Goal: Task Accomplishment & Management: Manage account settings

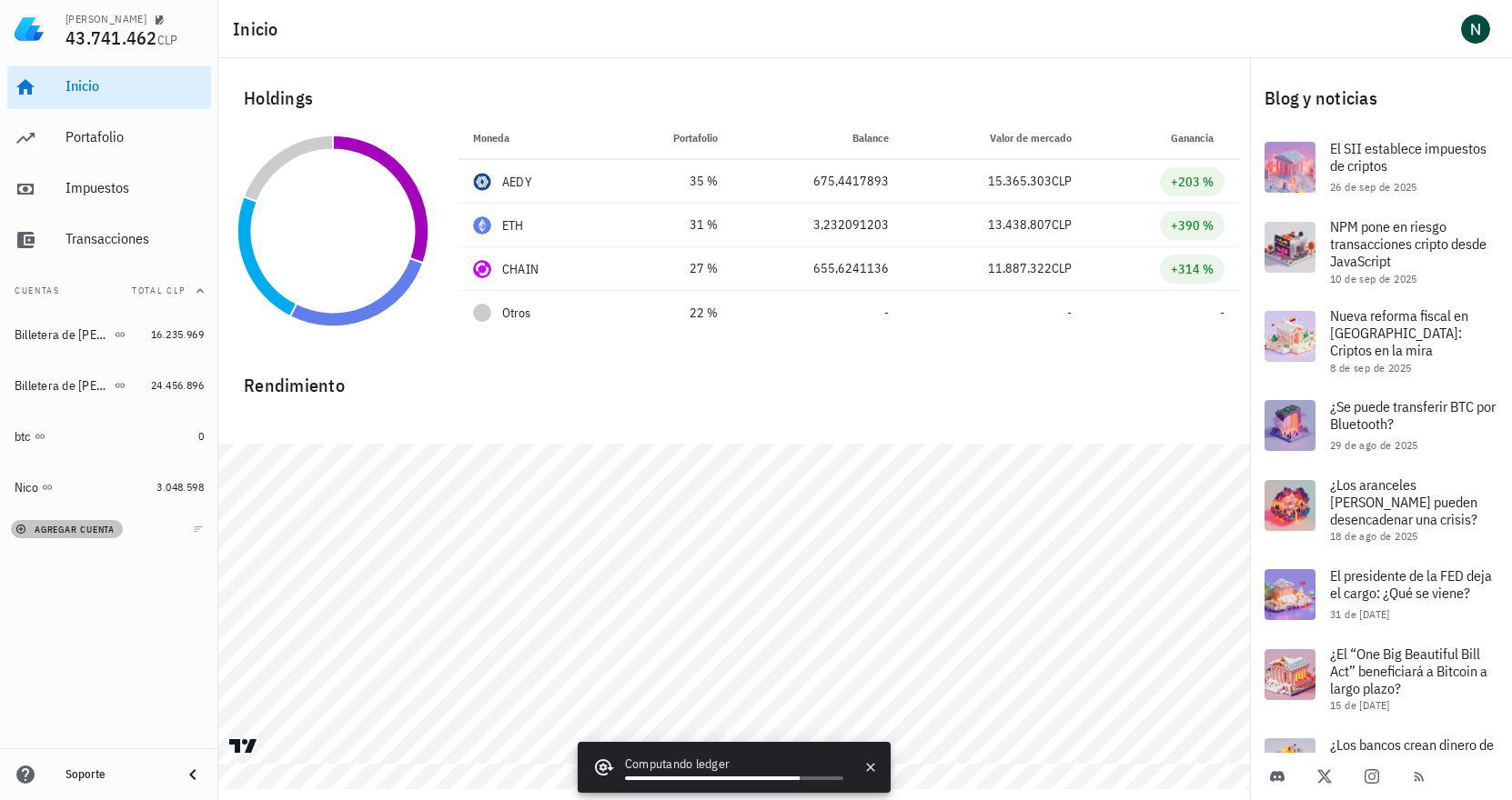
click at [93, 530] on span "agregar cuenta" at bounding box center [68, 530] width 96 height 12
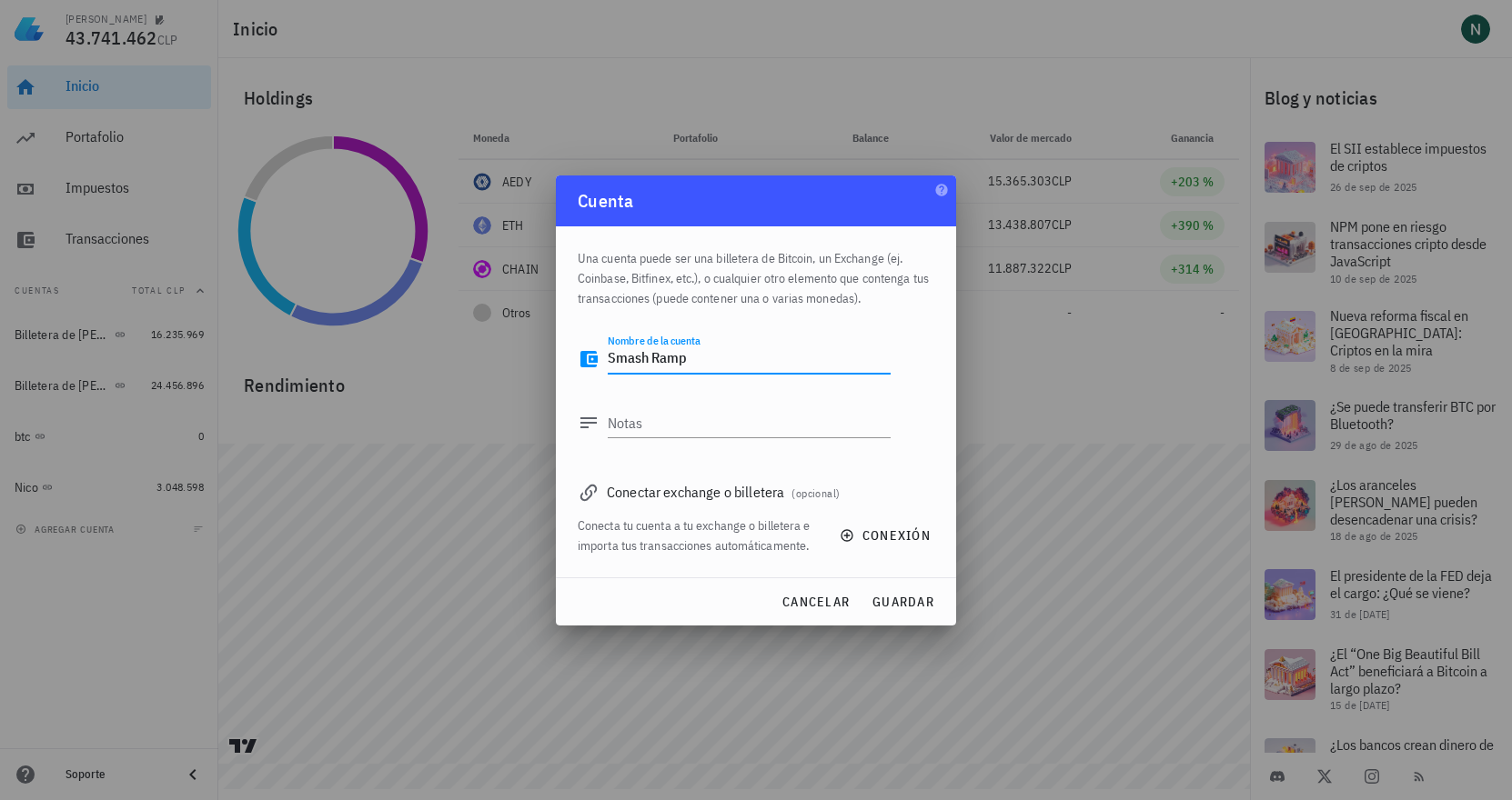
type textarea "Smash Ramp"
click at [745, 496] on div "Conectar exchange o billetera (opcional)" at bounding box center [756, 492] width 356 height 25
click at [877, 528] on span "conexión" at bounding box center [886, 536] width 87 height 17
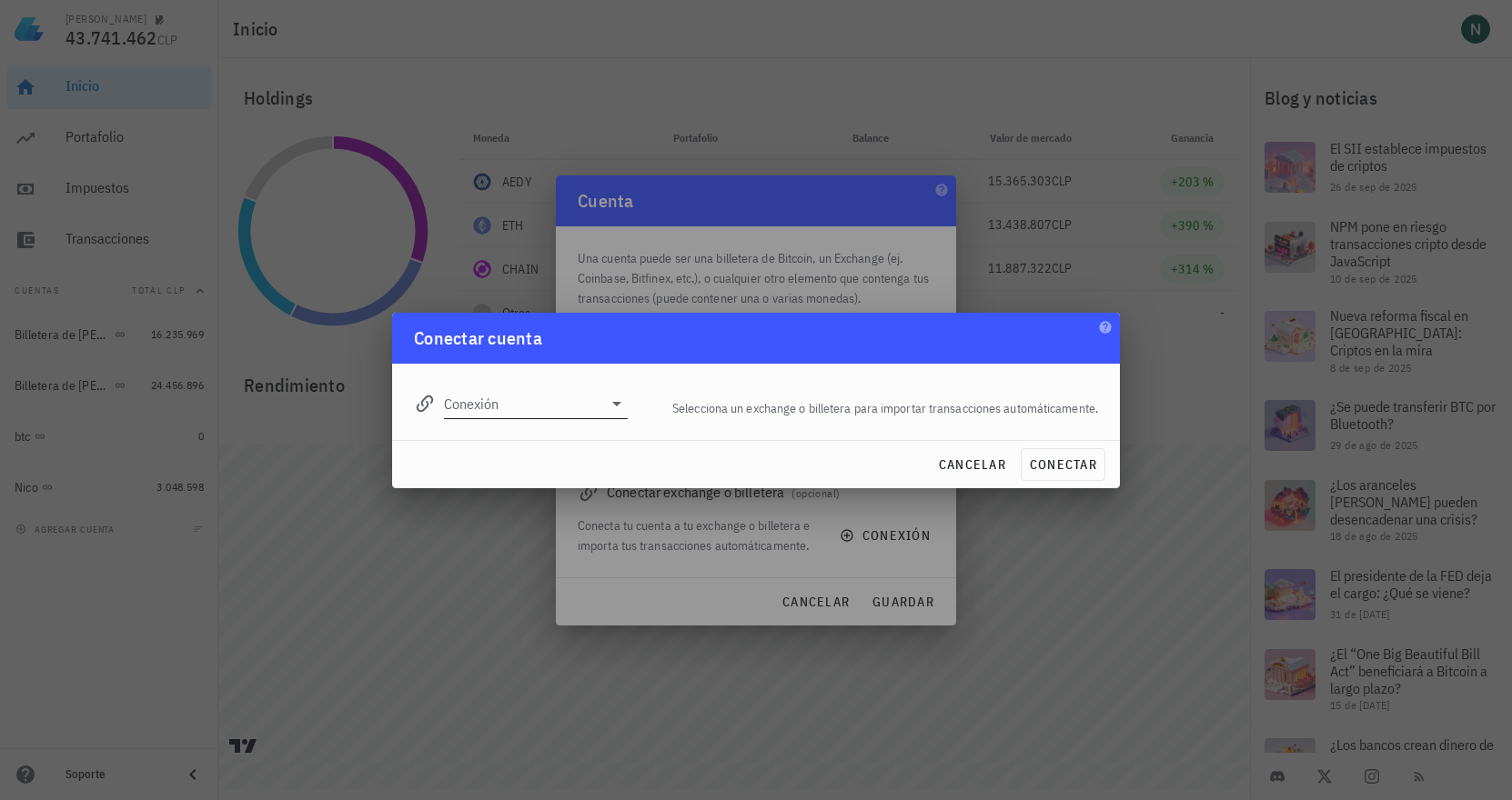
click at [489, 408] on input "Conexión" at bounding box center [523, 404] width 159 height 29
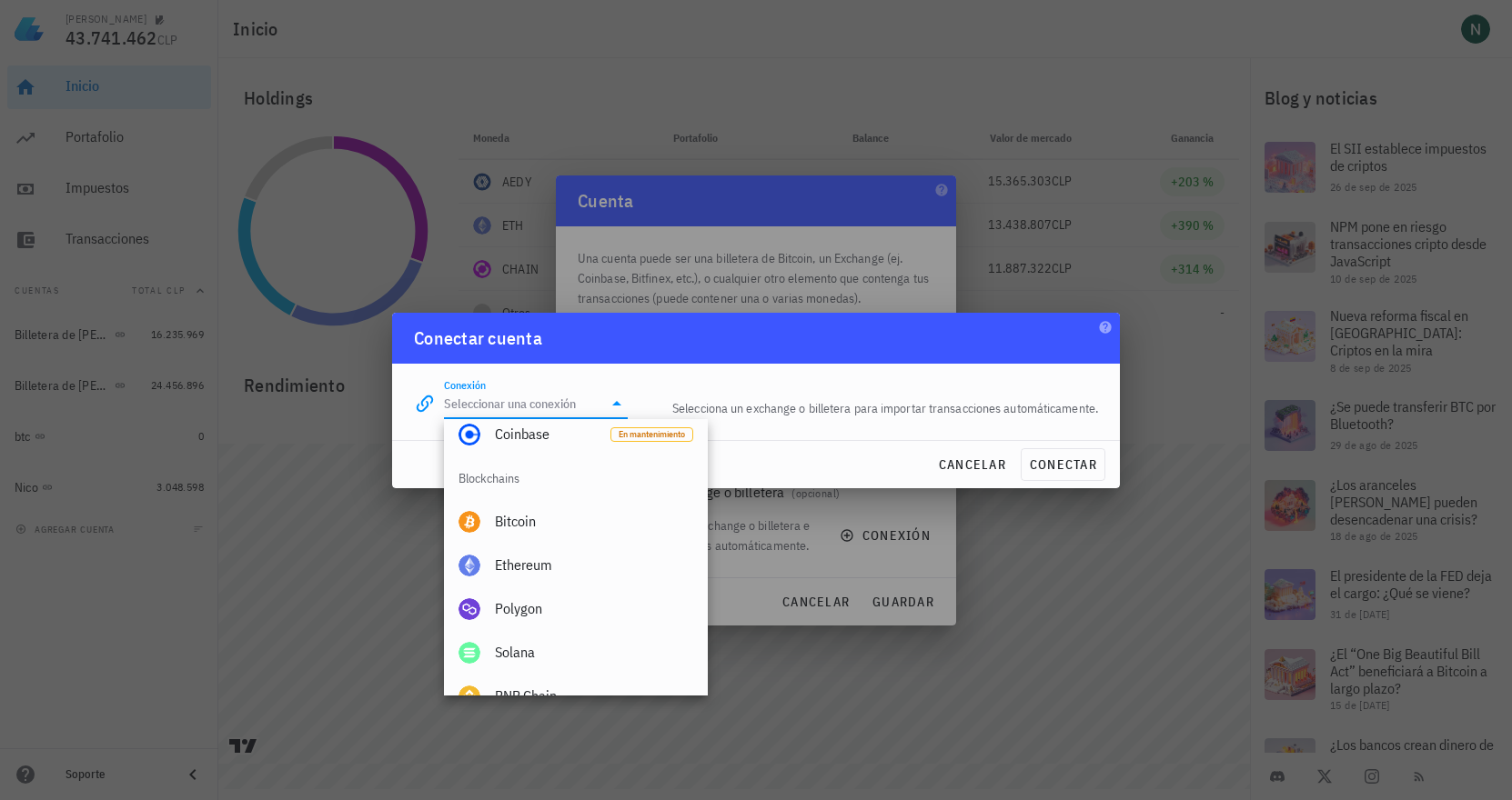
scroll to position [607, 0]
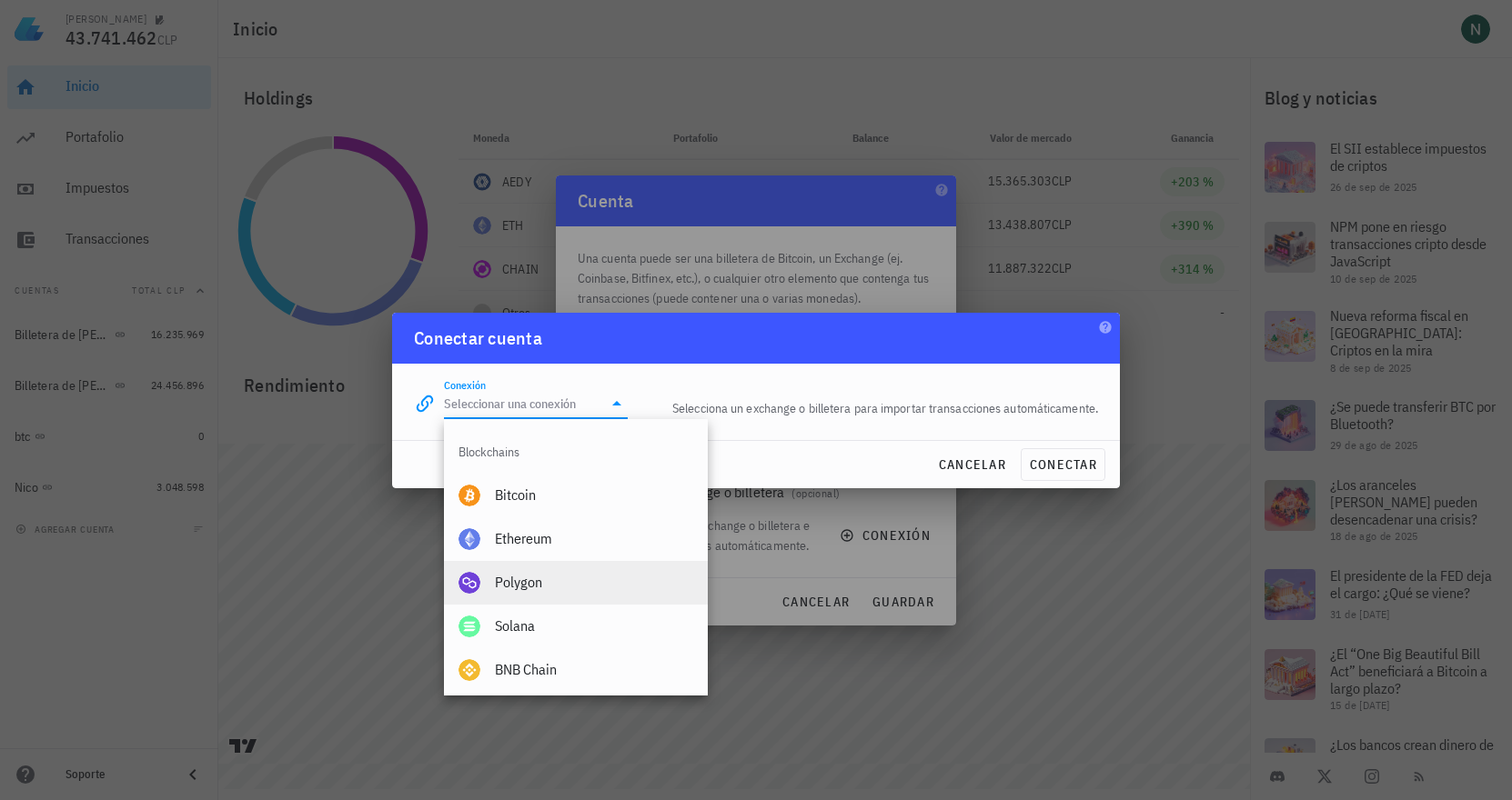
click at [516, 596] on div "Polygon" at bounding box center [593, 583] width 198 height 39
type input "Polygon"
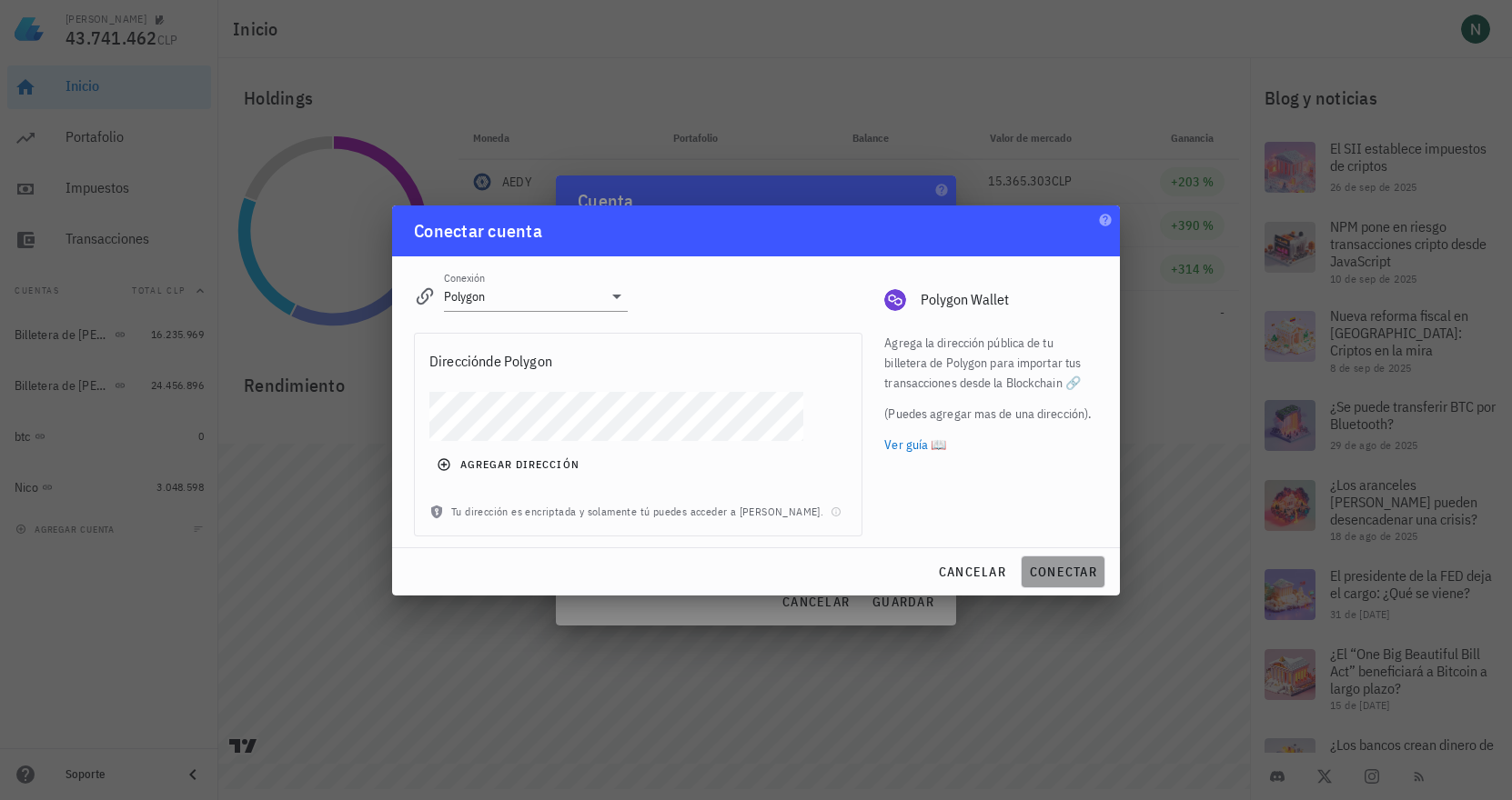
click at [1062, 568] on span "conectar" at bounding box center [1063, 572] width 69 height 17
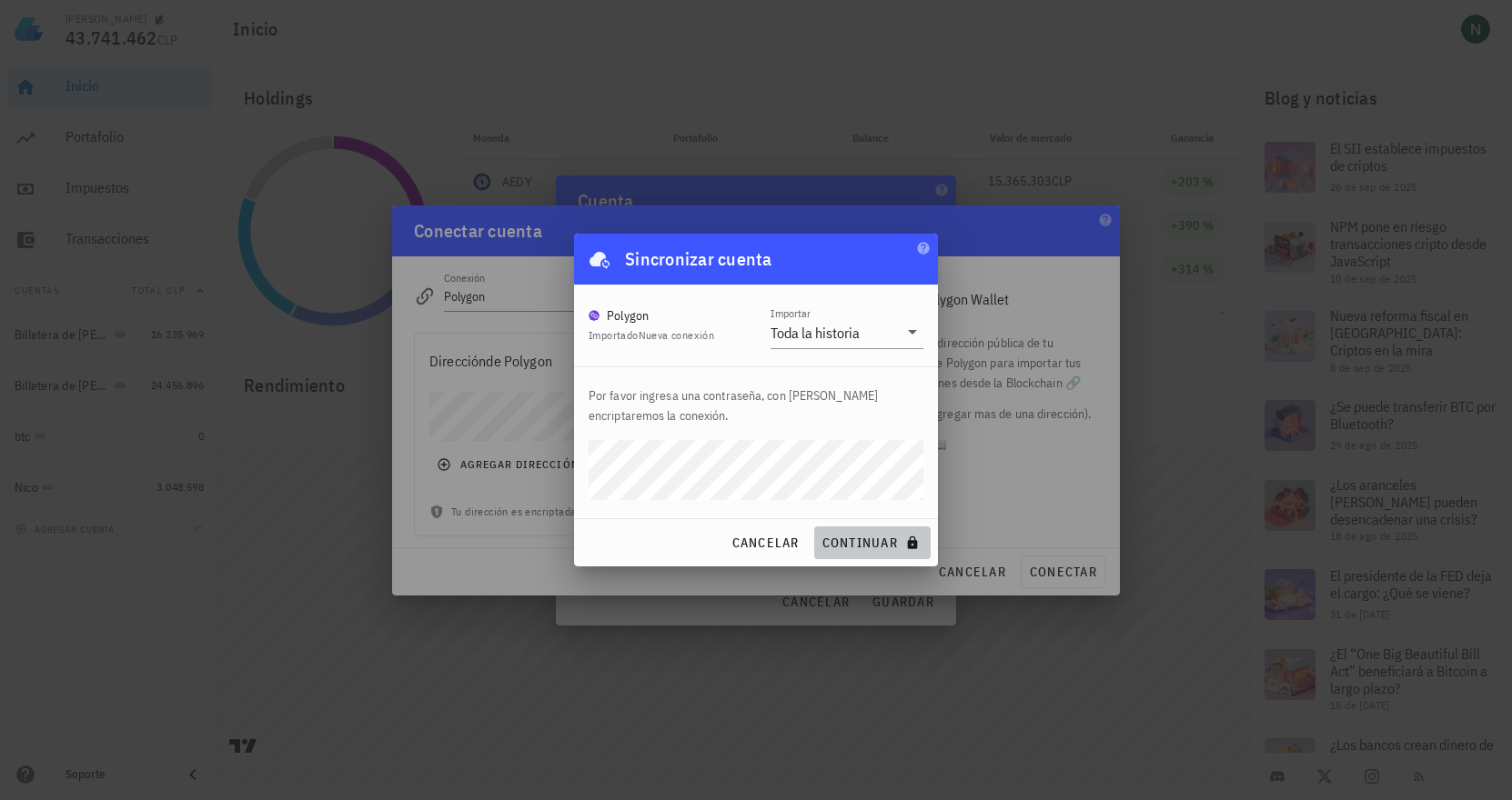
click at [853, 543] on span "continuar" at bounding box center [873, 542] width 102 height 17
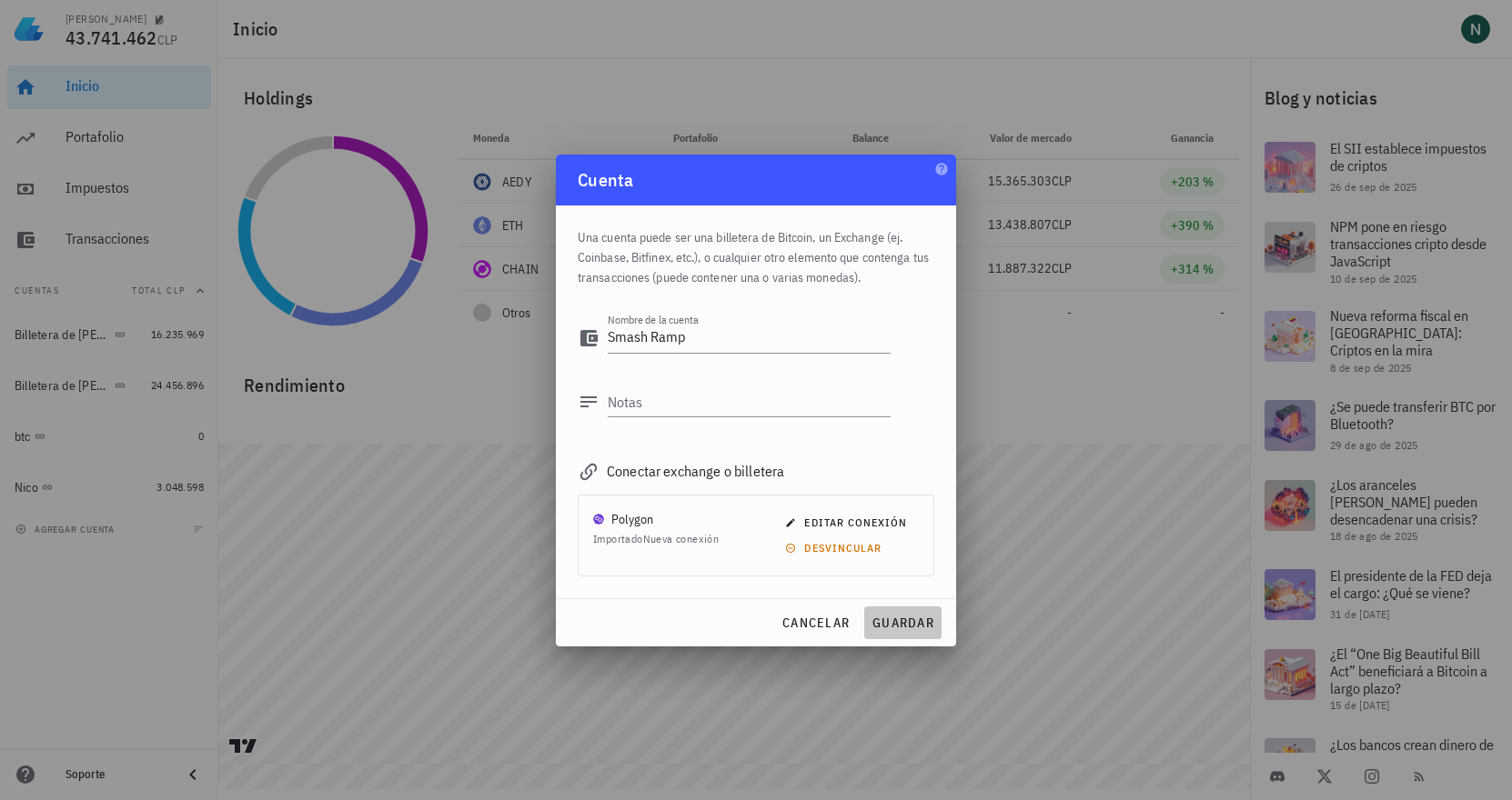
click at [903, 625] on span "guardar" at bounding box center [903, 623] width 63 height 17
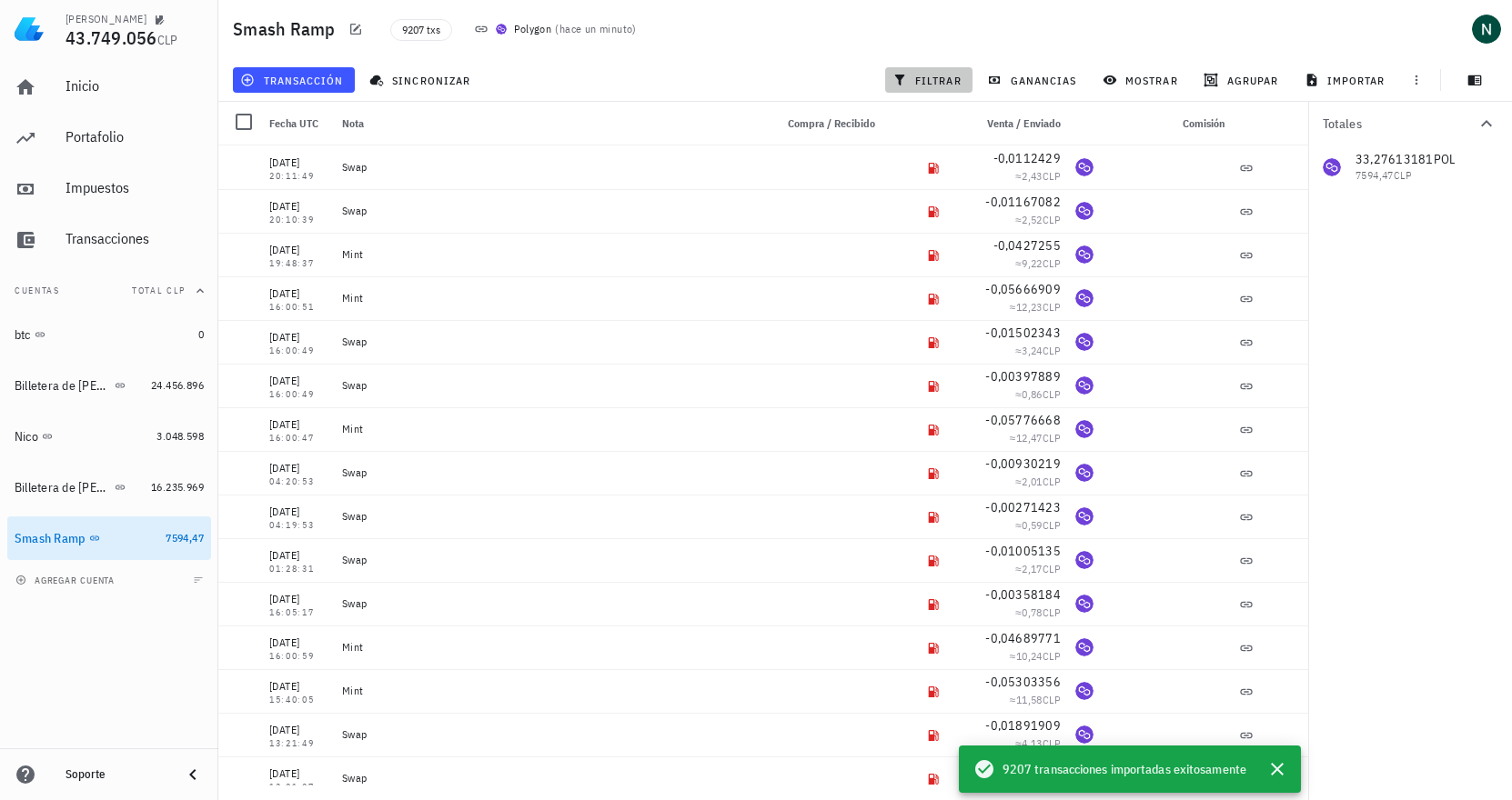
click at [943, 76] on span "filtrar" at bounding box center [928, 79] width 66 height 15
click at [920, 76] on span "filtrar" at bounding box center [928, 79] width 66 height 15
click at [927, 81] on span "filtrar" at bounding box center [928, 79] width 66 height 15
click at [1362, 224] on span "Por tipo" at bounding box center [1398, 220] width 153 height 20
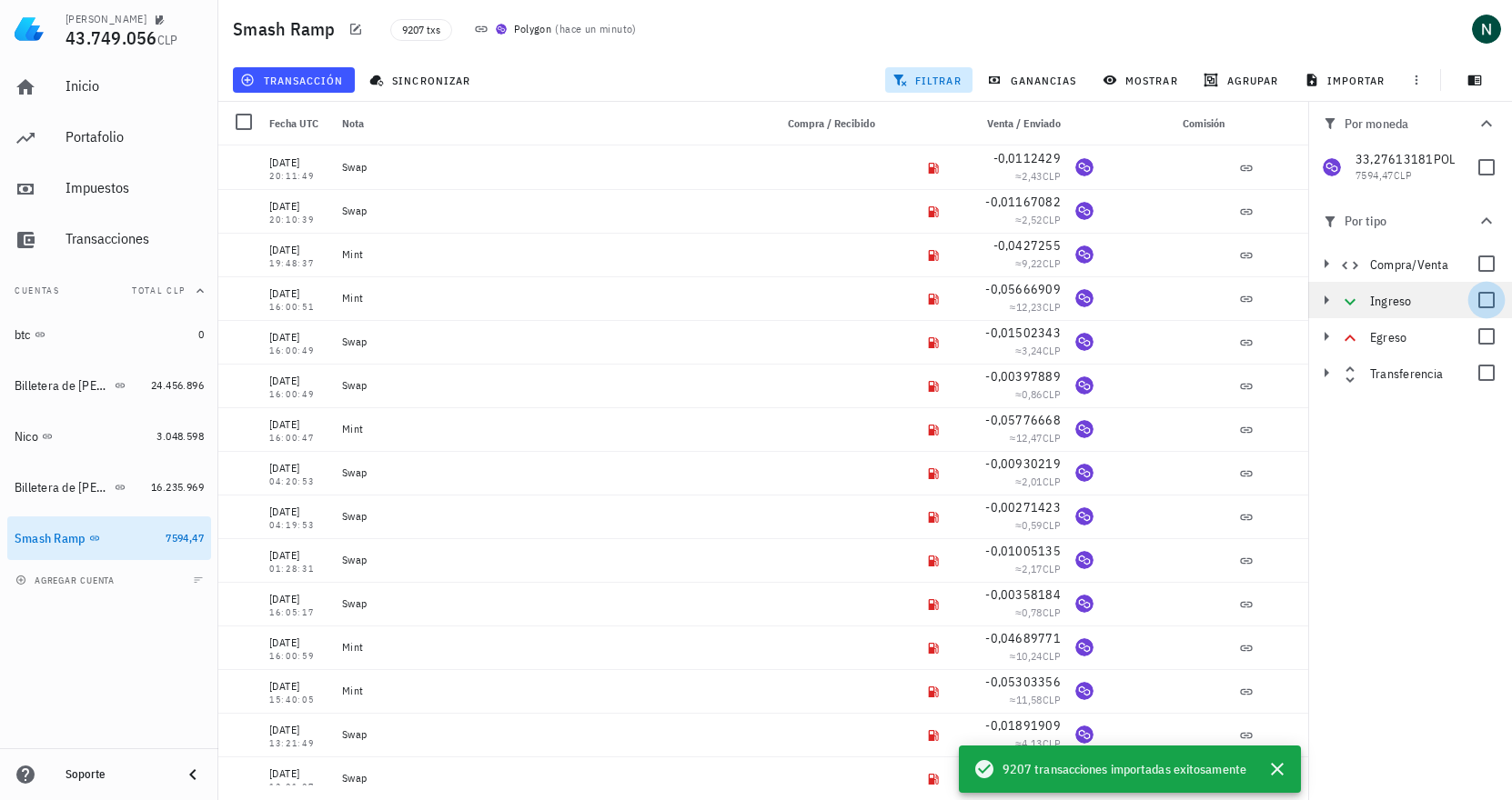
click at [1482, 300] on div at bounding box center [1487, 301] width 31 height 31
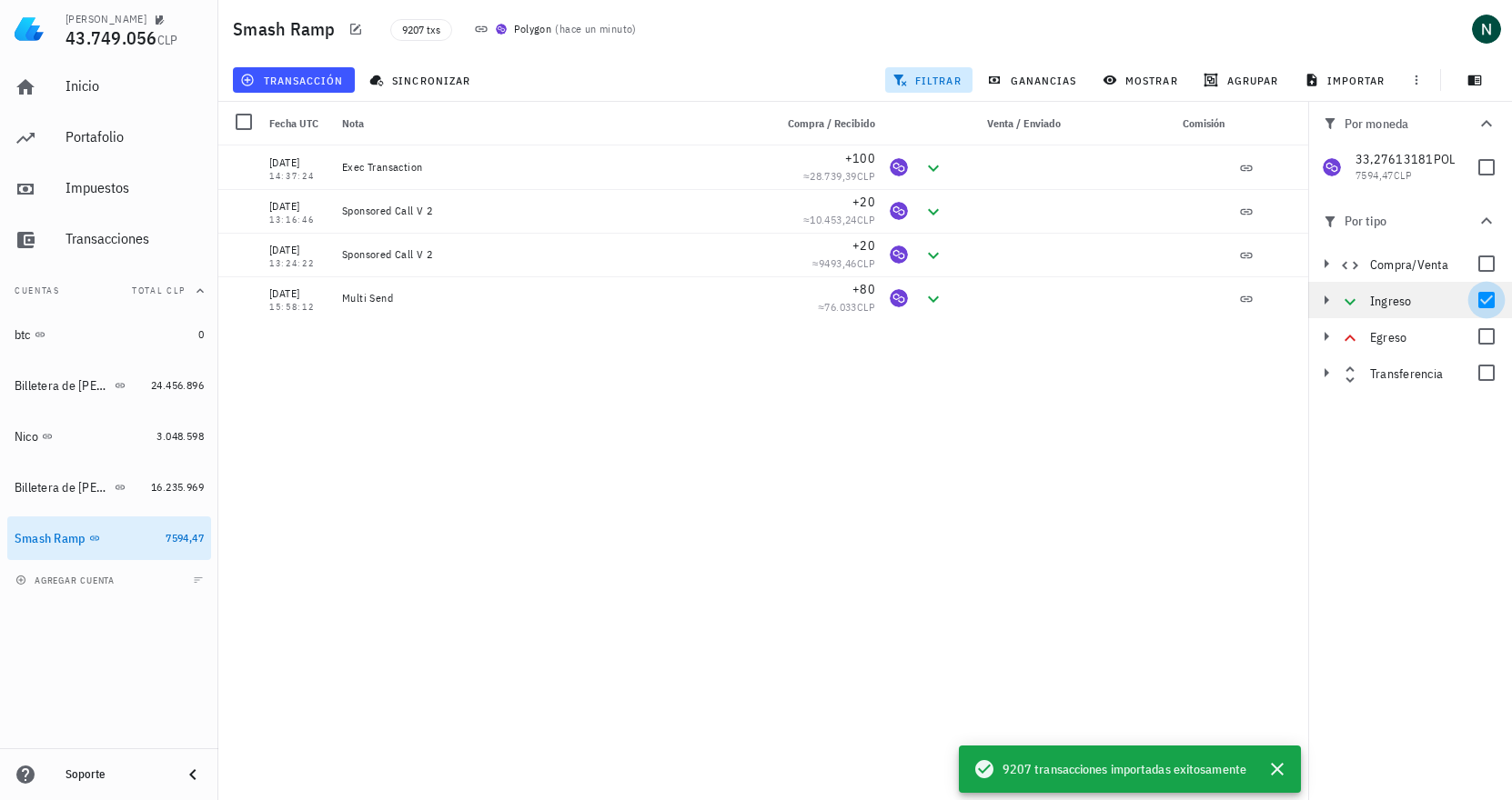
click at [1485, 303] on div at bounding box center [1487, 301] width 31 height 31
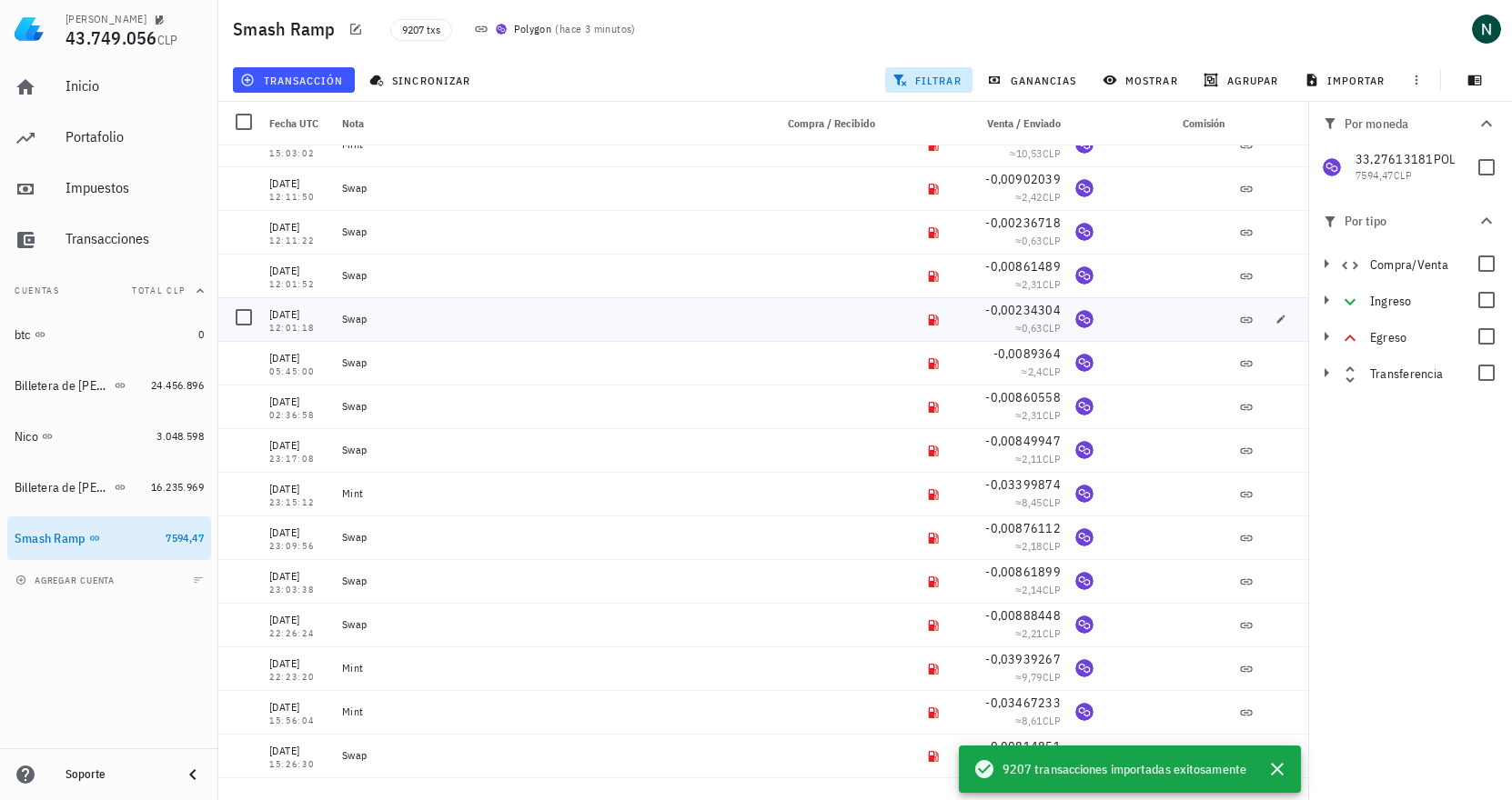
scroll to position [14490, 0]
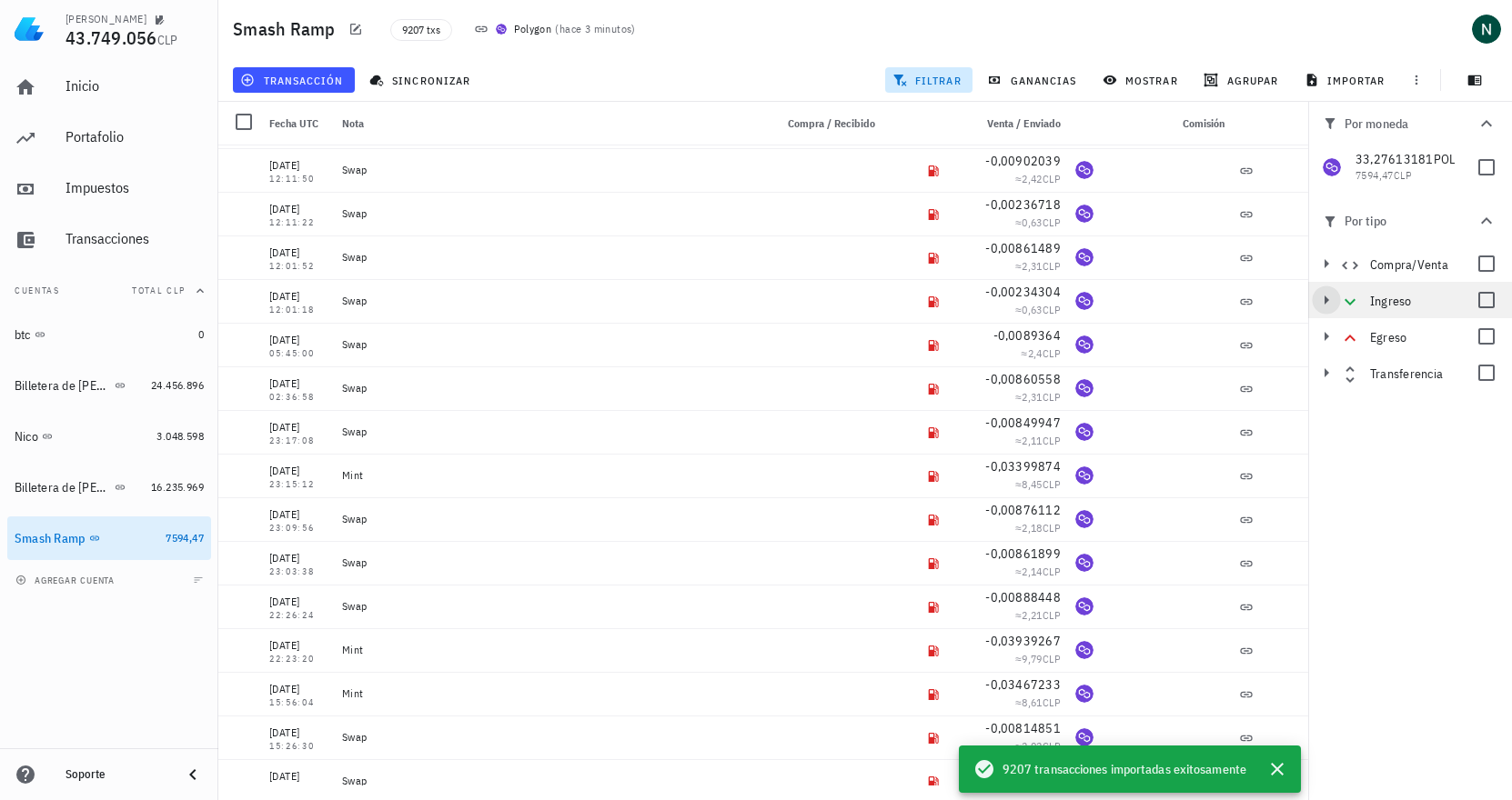
click at [1321, 297] on icon "button" at bounding box center [1326, 300] width 22 height 22
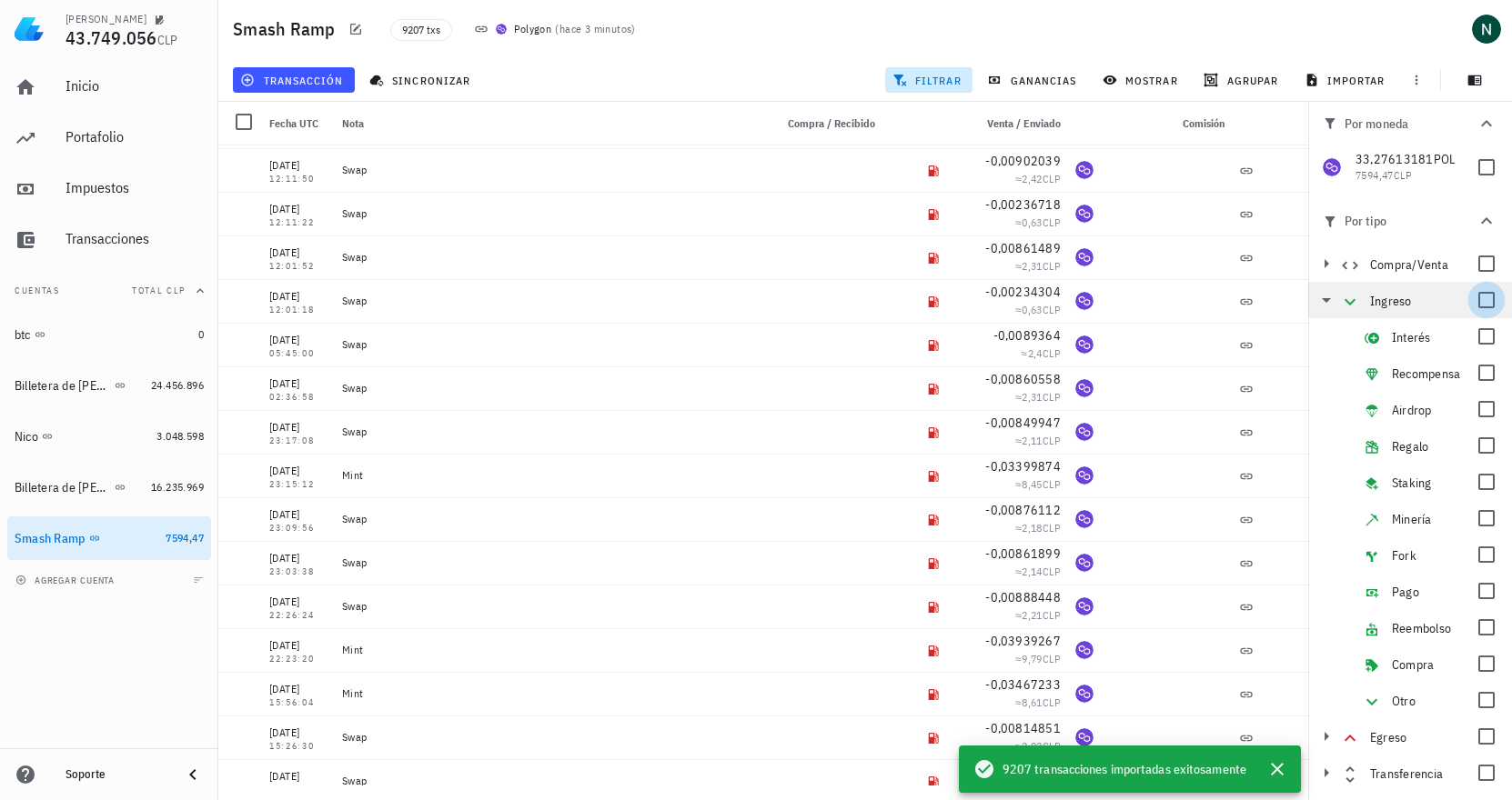
click at [1487, 293] on div at bounding box center [1487, 301] width 31 height 31
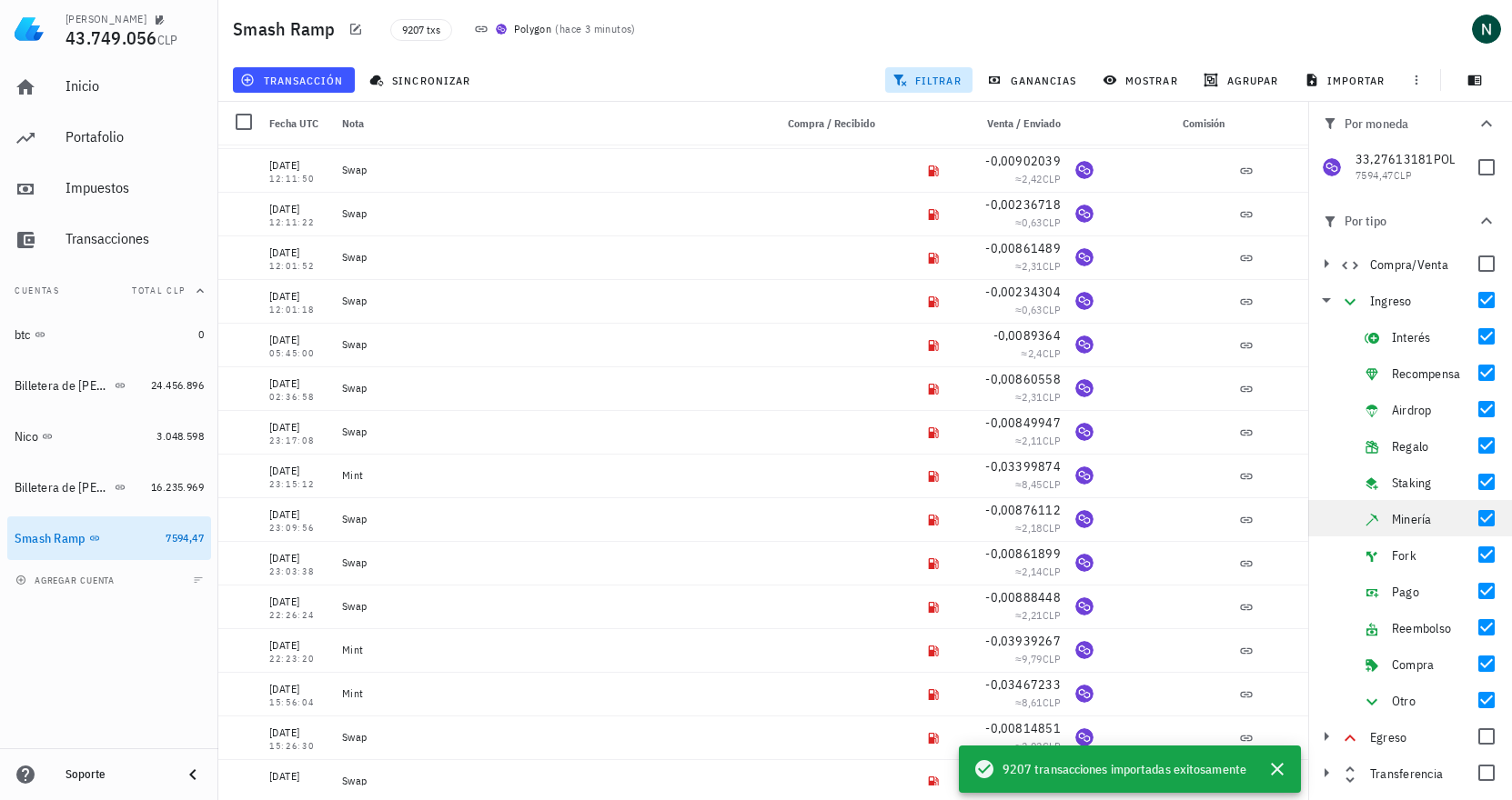
scroll to position [0, 0]
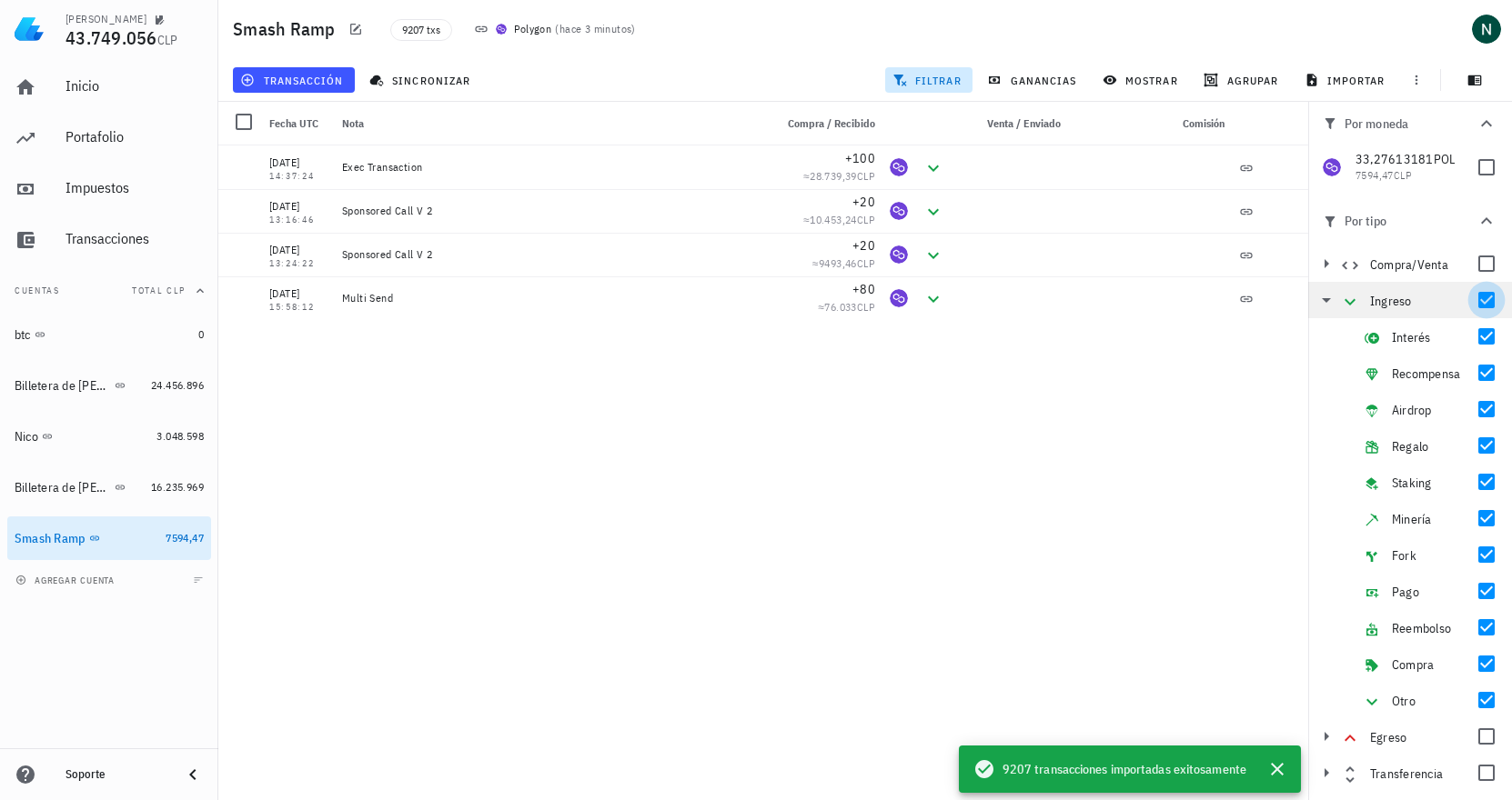
click at [1491, 301] on div at bounding box center [1487, 301] width 31 height 31
click at [1324, 303] on icon "button" at bounding box center [1326, 300] width 22 height 22
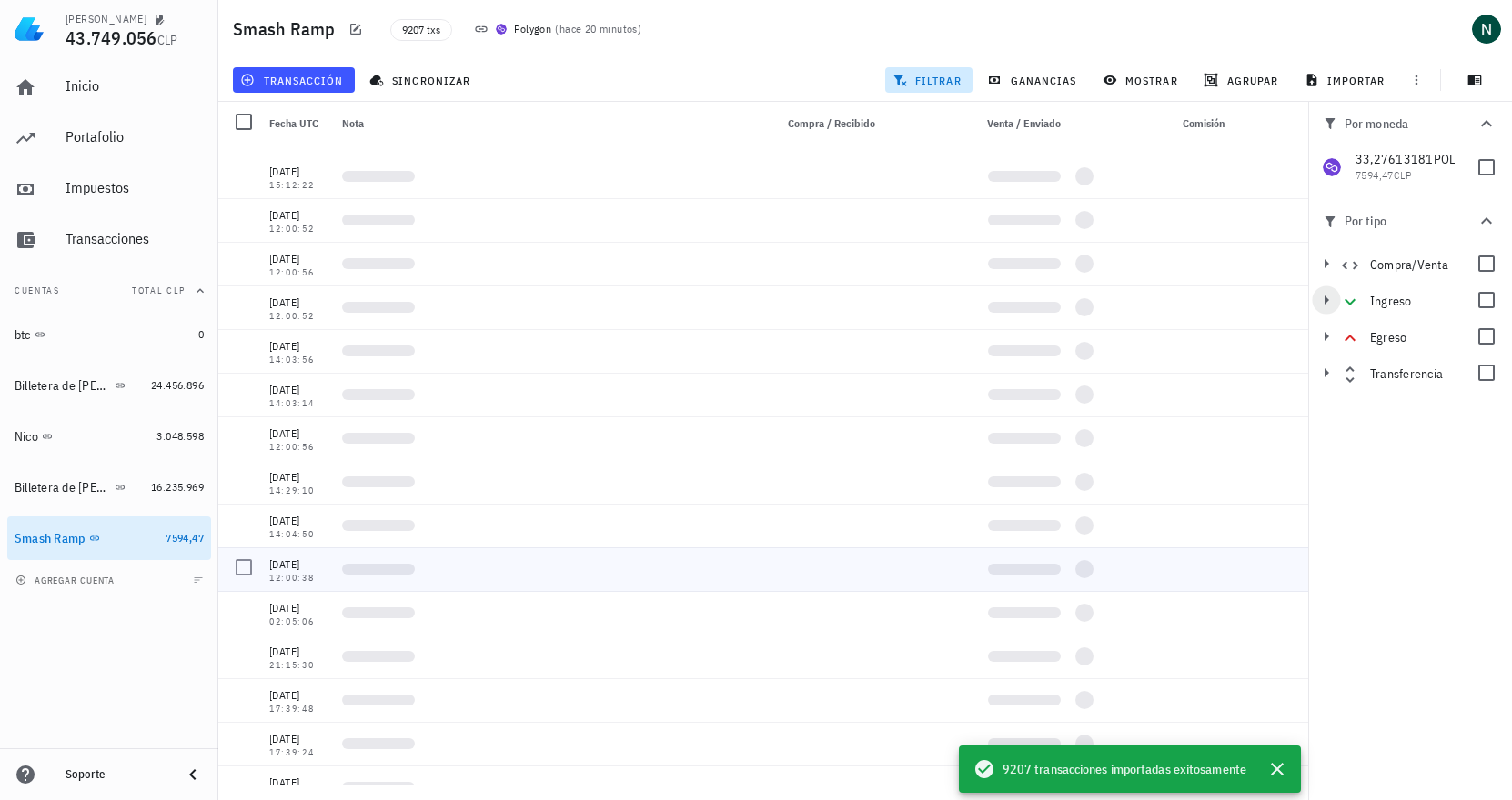
scroll to position [1567, 0]
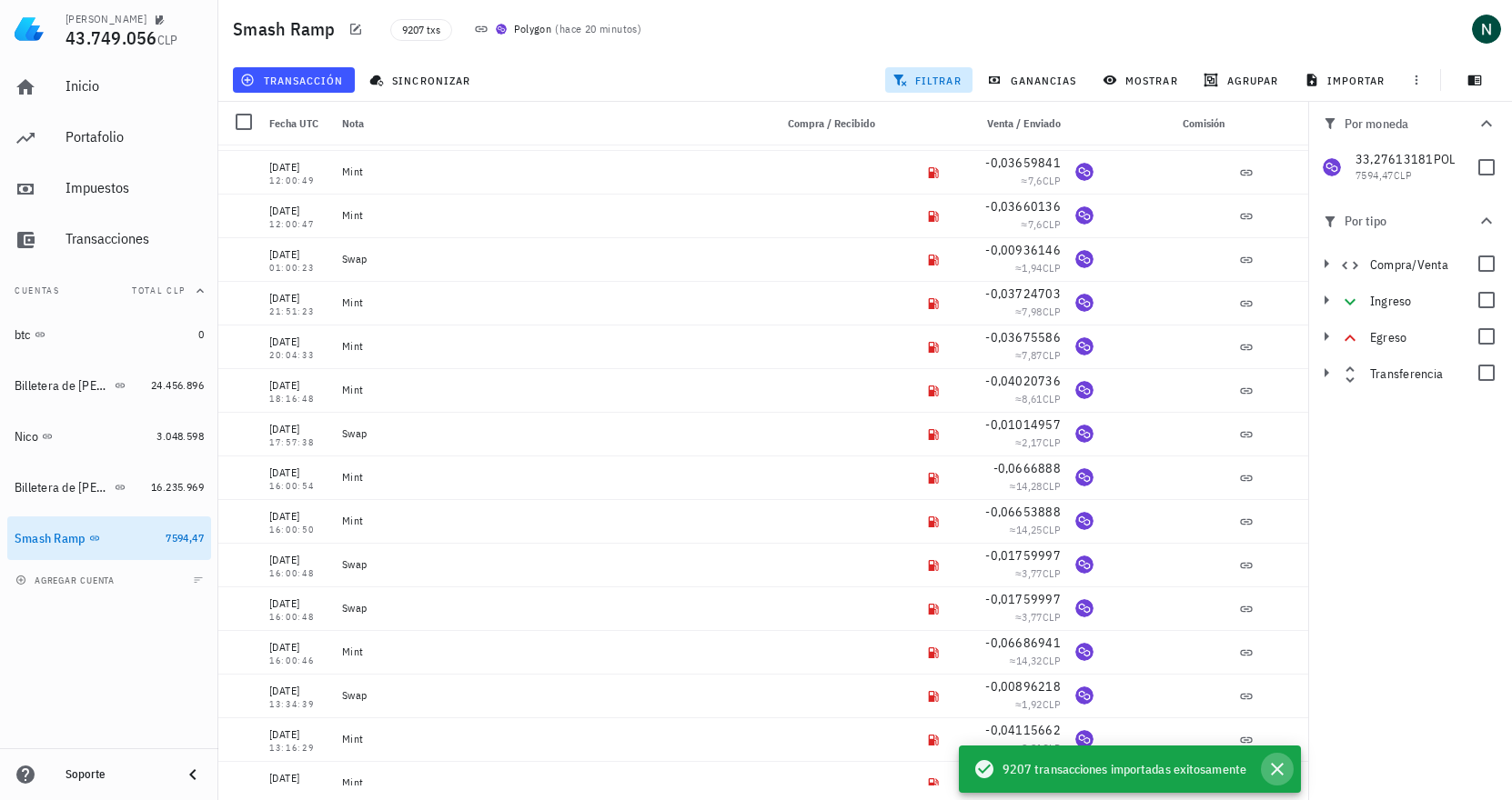
click at [1283, 762] on icon "button" at bounding box center [1277, 770] width 22 height 22
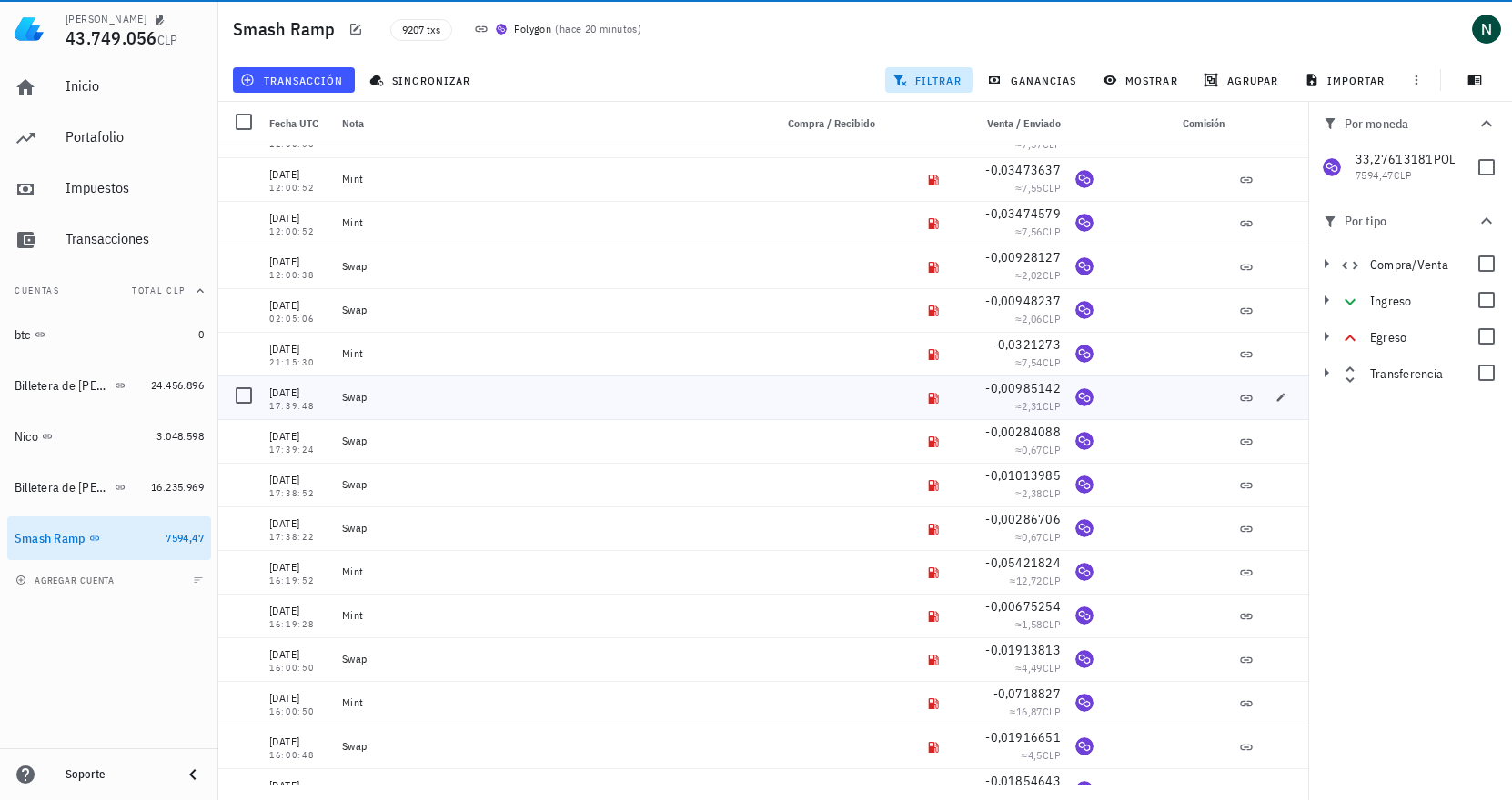
scroll to position [2871, 0]
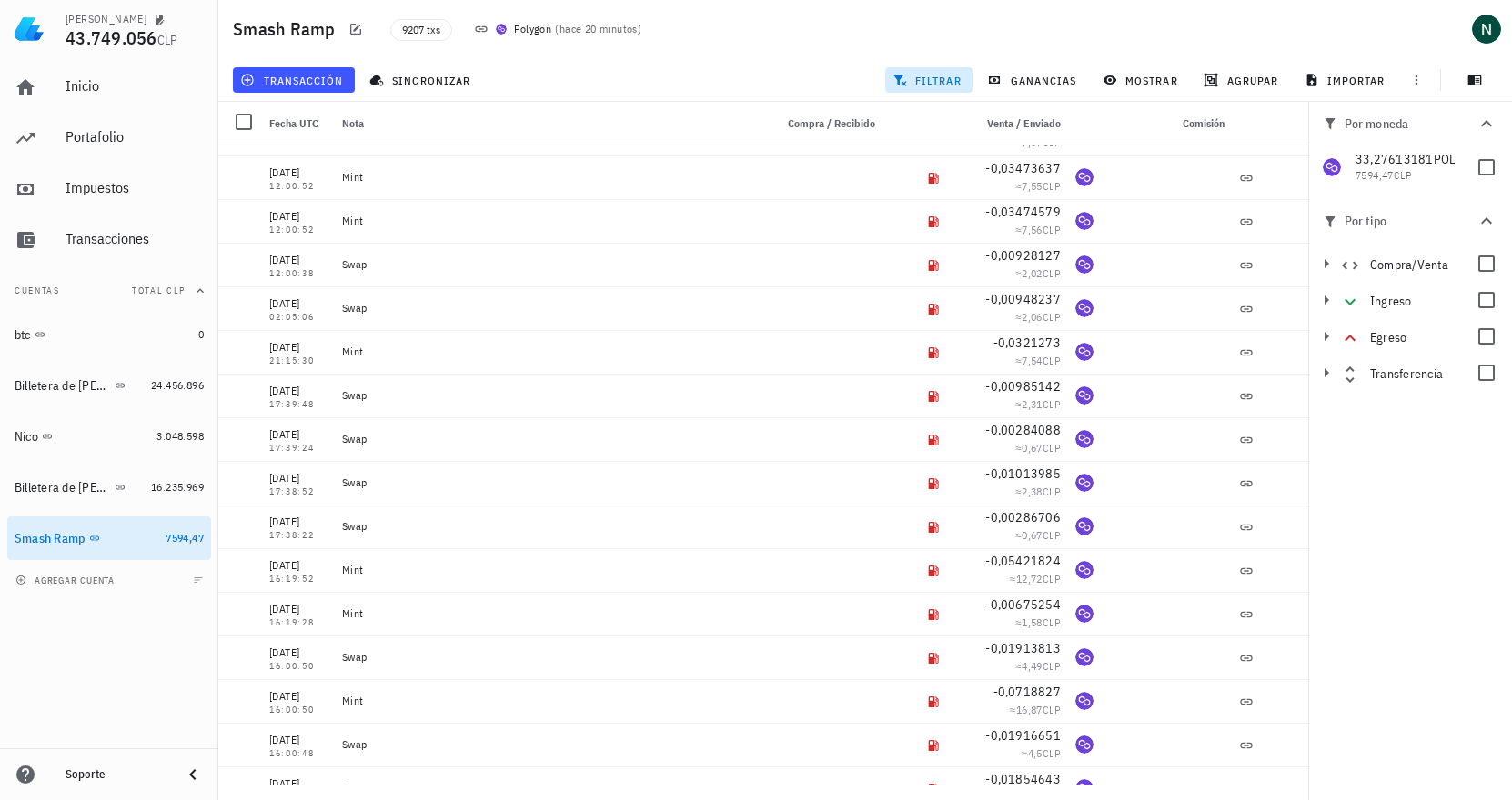
click at [924, 77] on span "filtrar" at bounding box center [928, 79] width 66 height 15
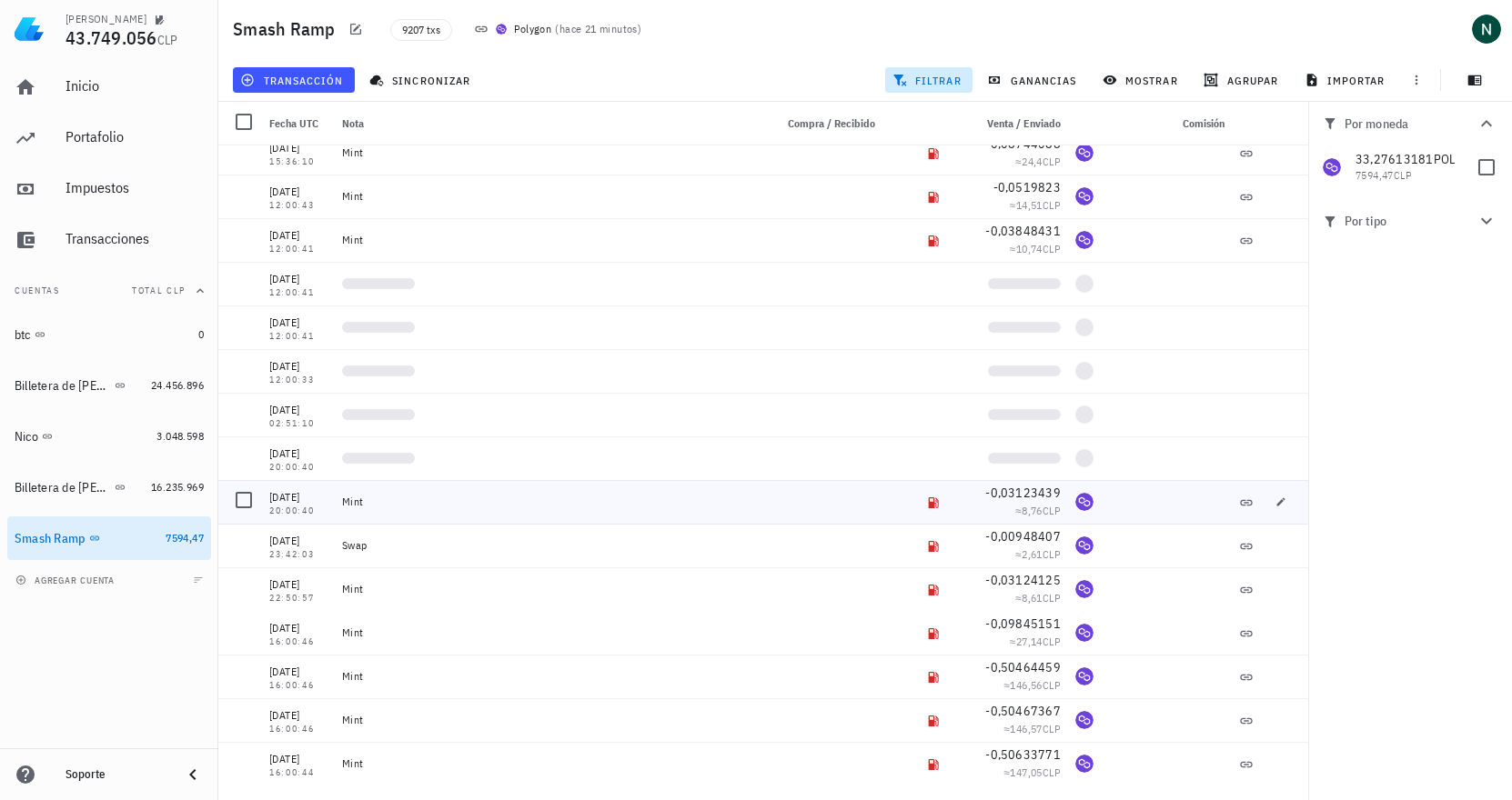
scroll to position [85391, 0]
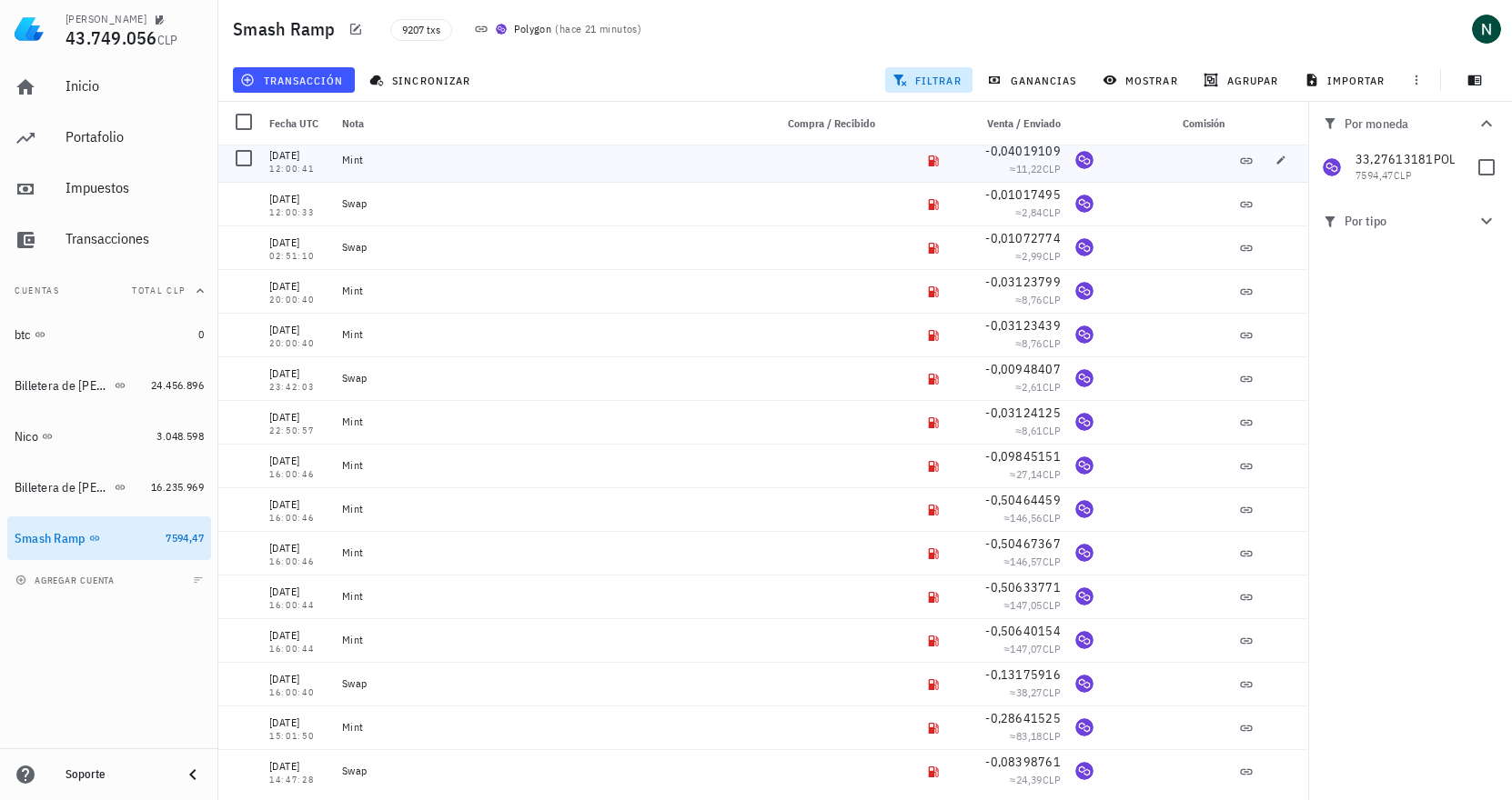
click at [779, 159] on div at bounding box center [824, 160] width 117 height 44
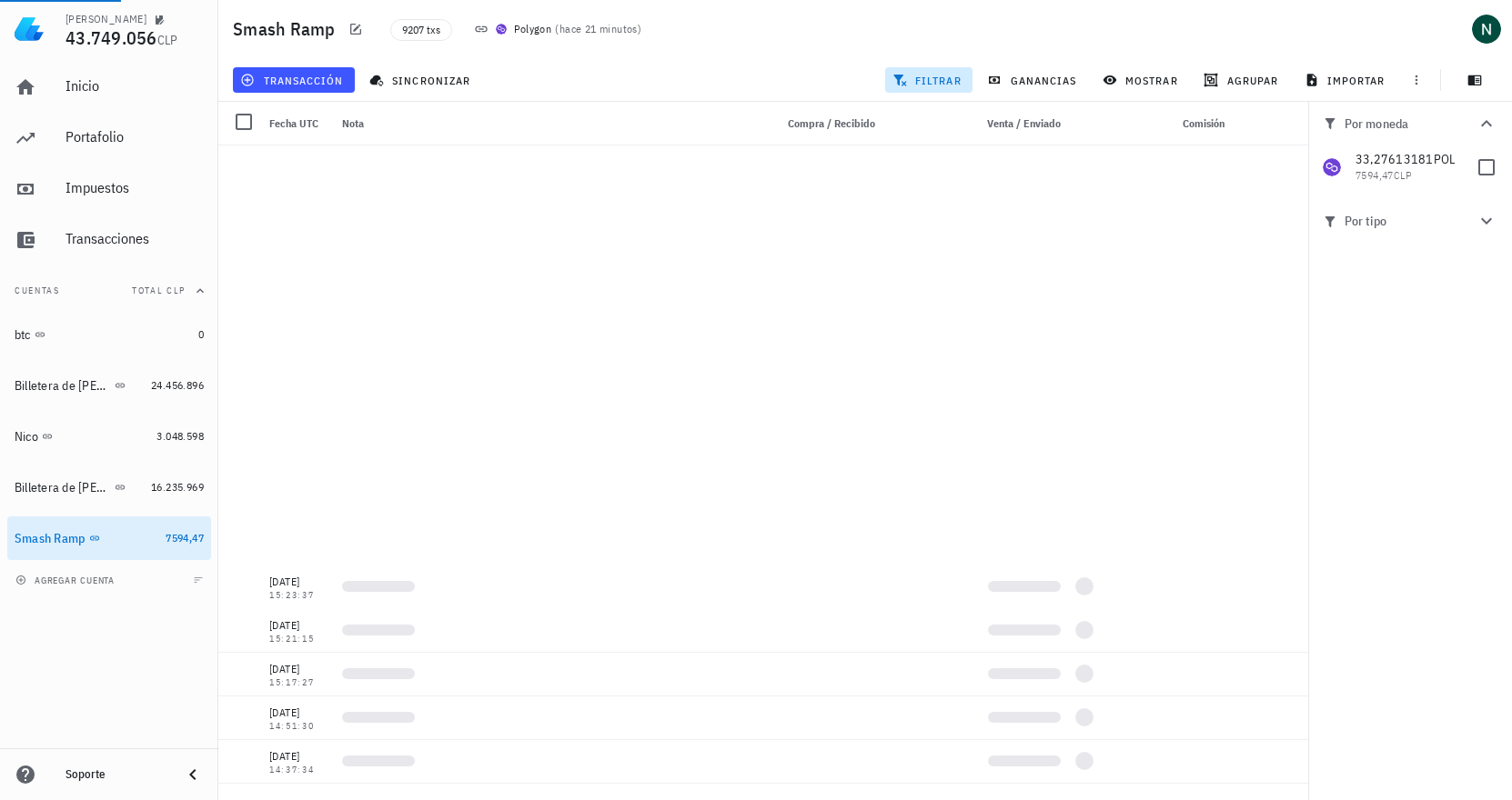
scroll to position [325409, 0]
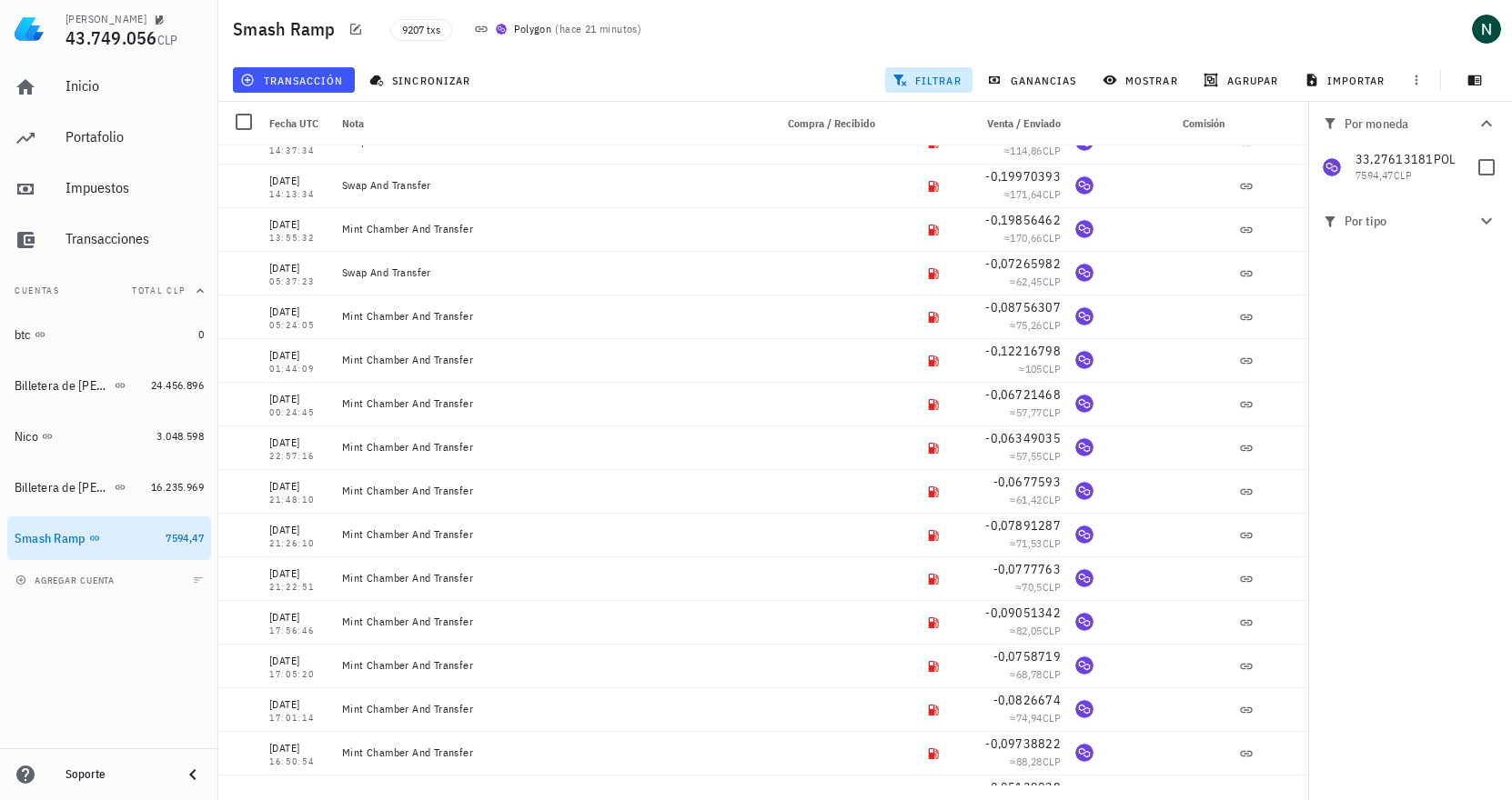
click at [1485, 126] on icon "button" at bounding box center [1486, 123] width 22 height 22
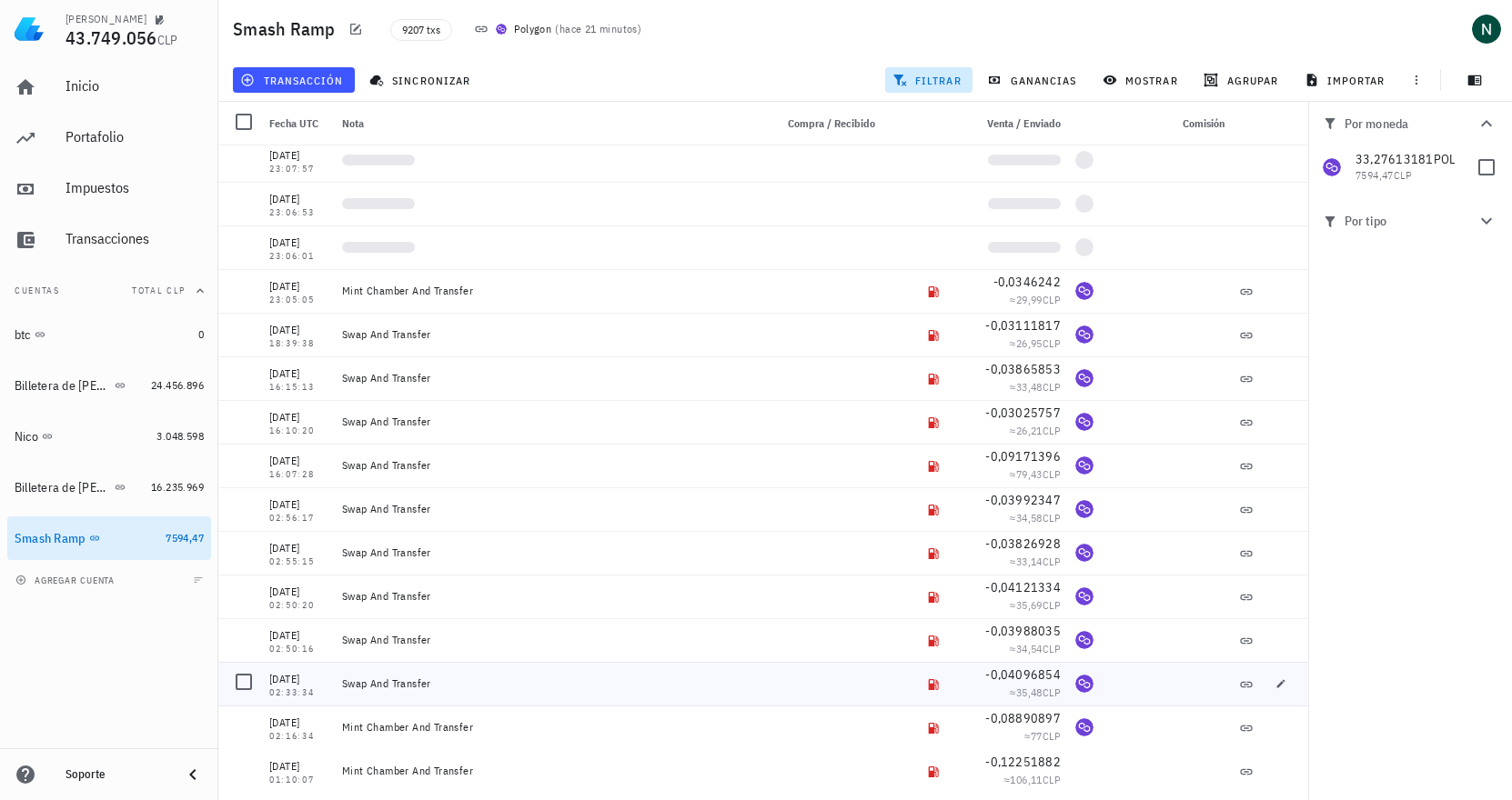
scroll to position [326715, 0]
